Goal: Find specific page/section: Find specific page/section

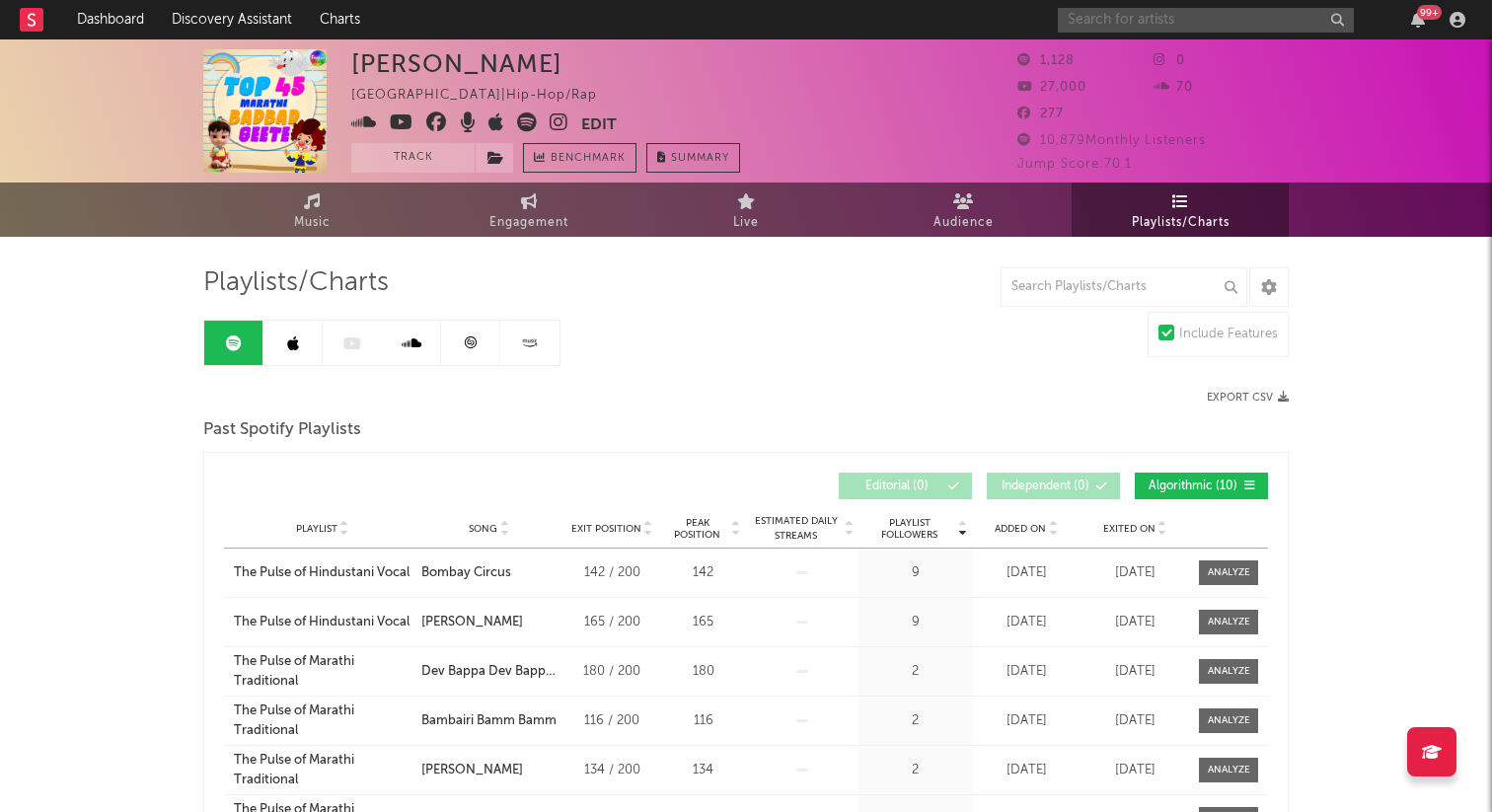
click at [1126, 12] on input "text" at bounding box center [1206, 20] width 296 height 25
type input "[PERSON_NAME]"
